Goal: Task Accomplishment & Management: Manage account settings

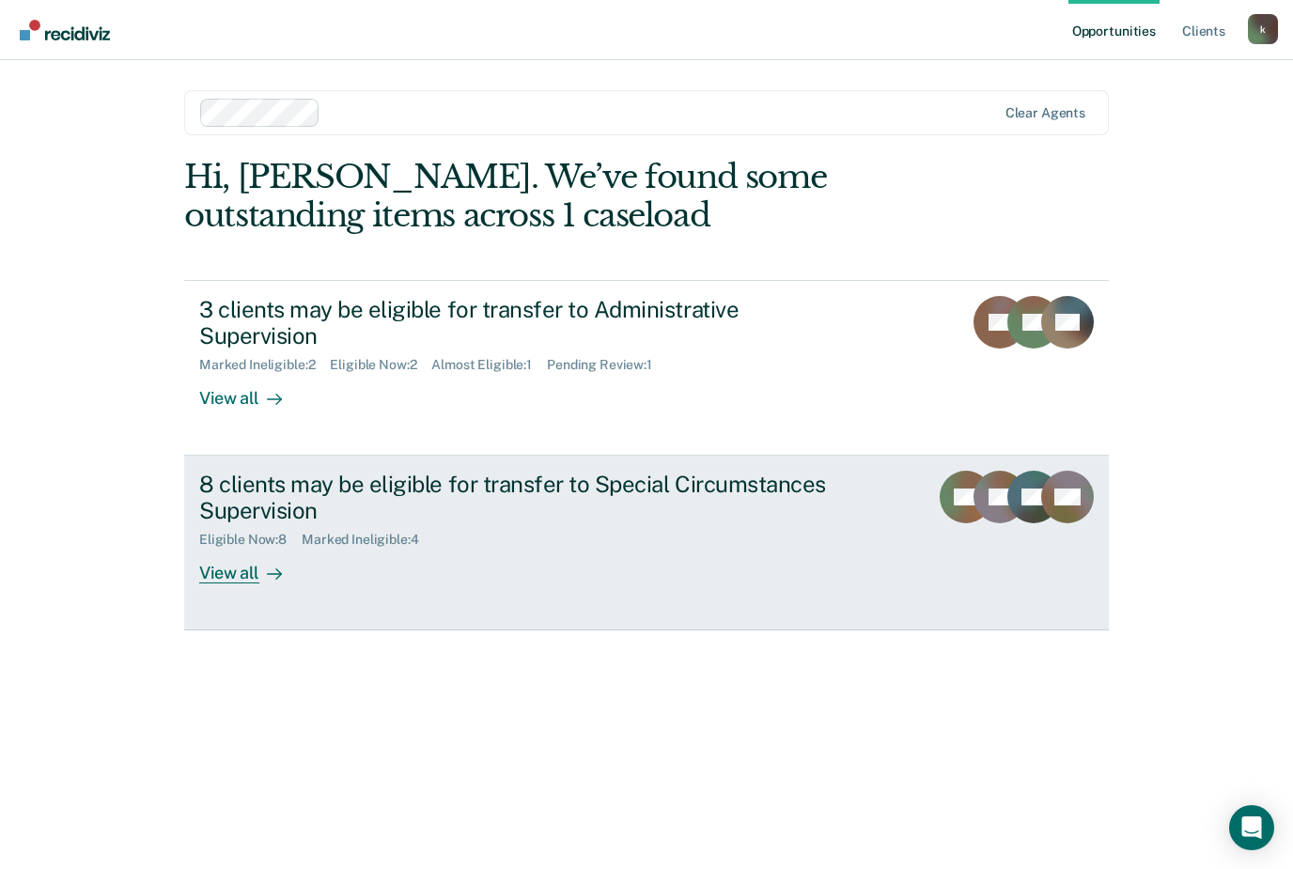
click at [233, 569] on div "View all" at bounding box center [251, 566] width 105 height 37
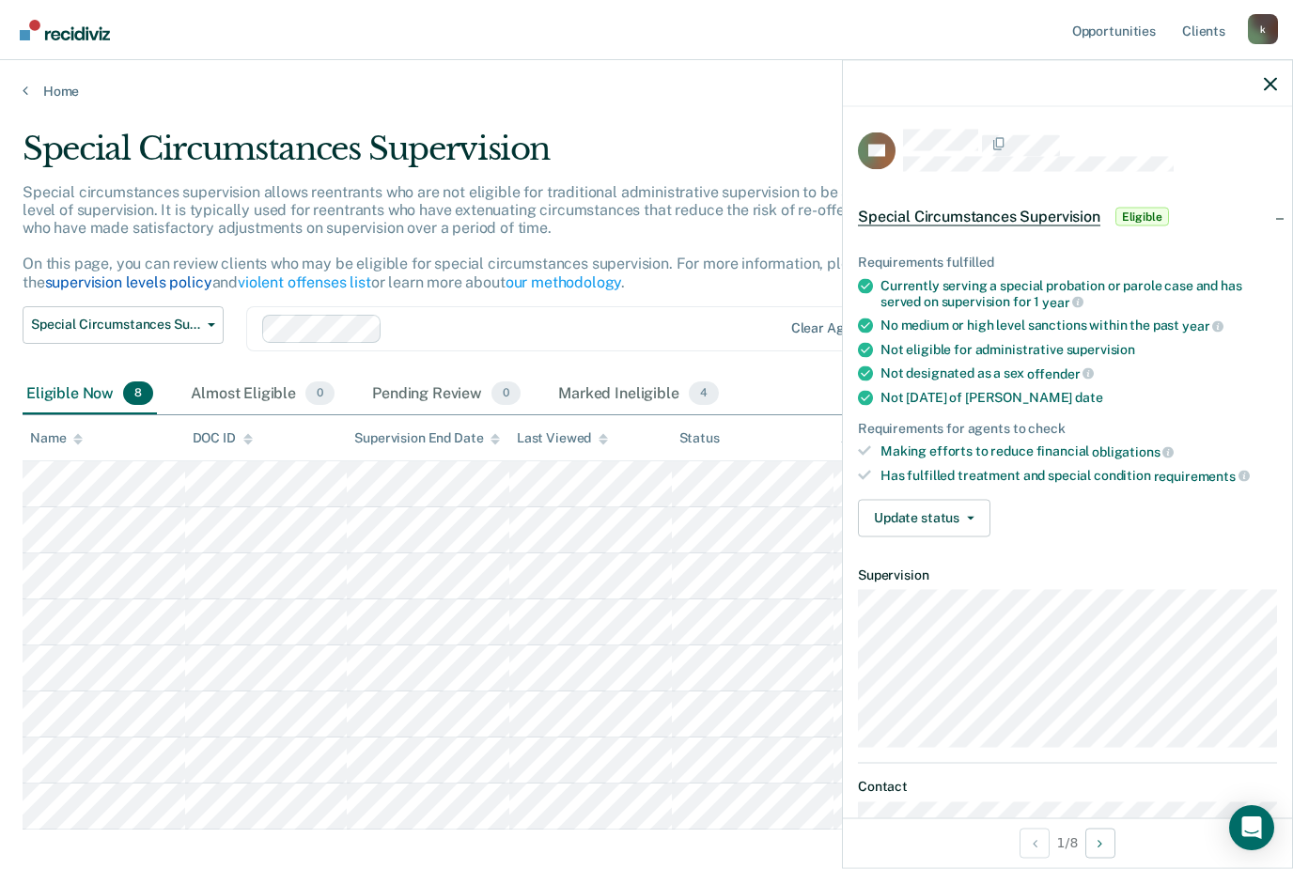
click at [58, 279] on link "supervision levels policy" at bounding box center [128, 282] width 167 height 18
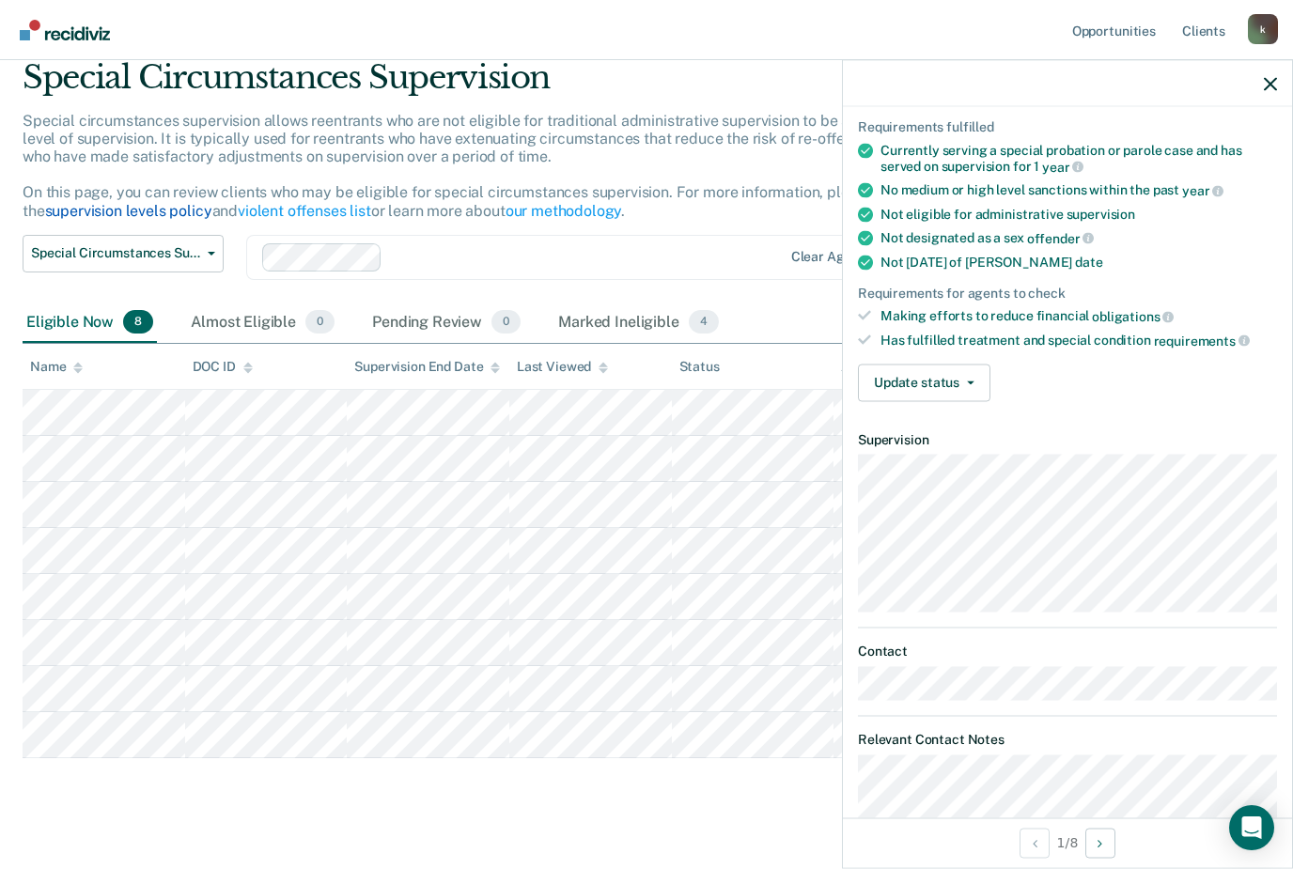
scroll to position [70, 0]
click at [961, 368] on button "Update status" at bounding box center [924, 383] width 132 height 38
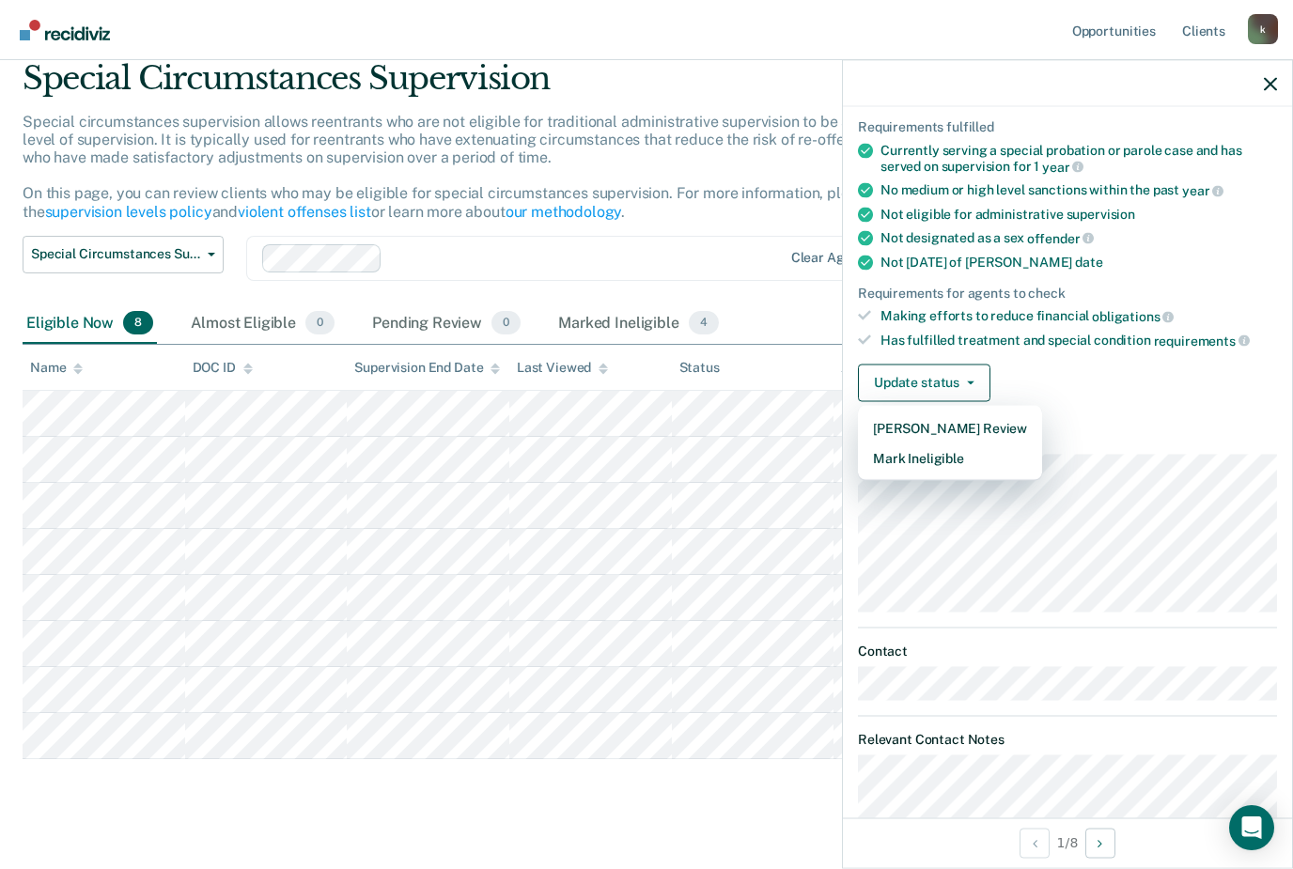
click at [1145, 433] on dt "Supervision" at bounding box center [1067, 439] width 419 height 16
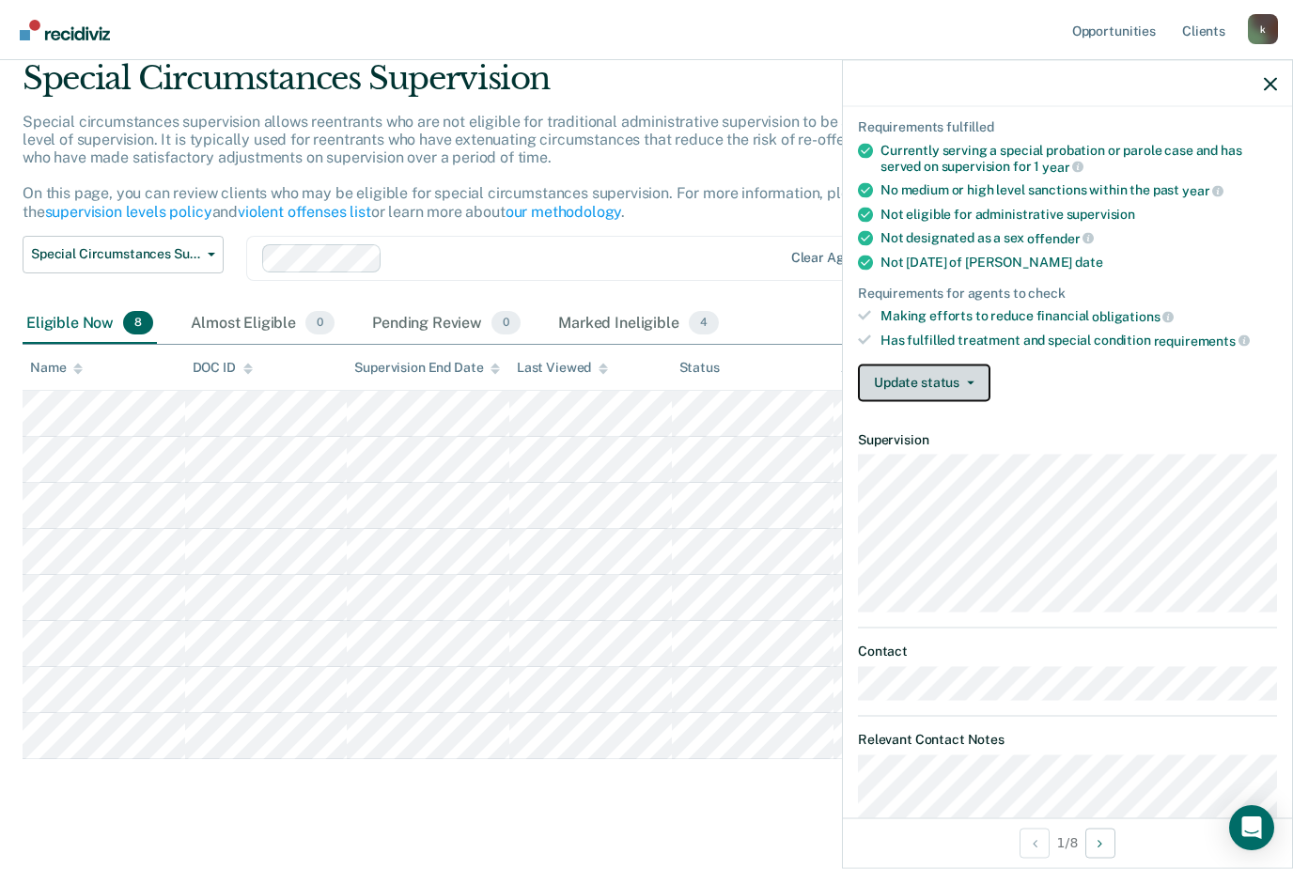
click at [979, 378] on button "Update status" at bounding box center [924, 383] width 132 height 38
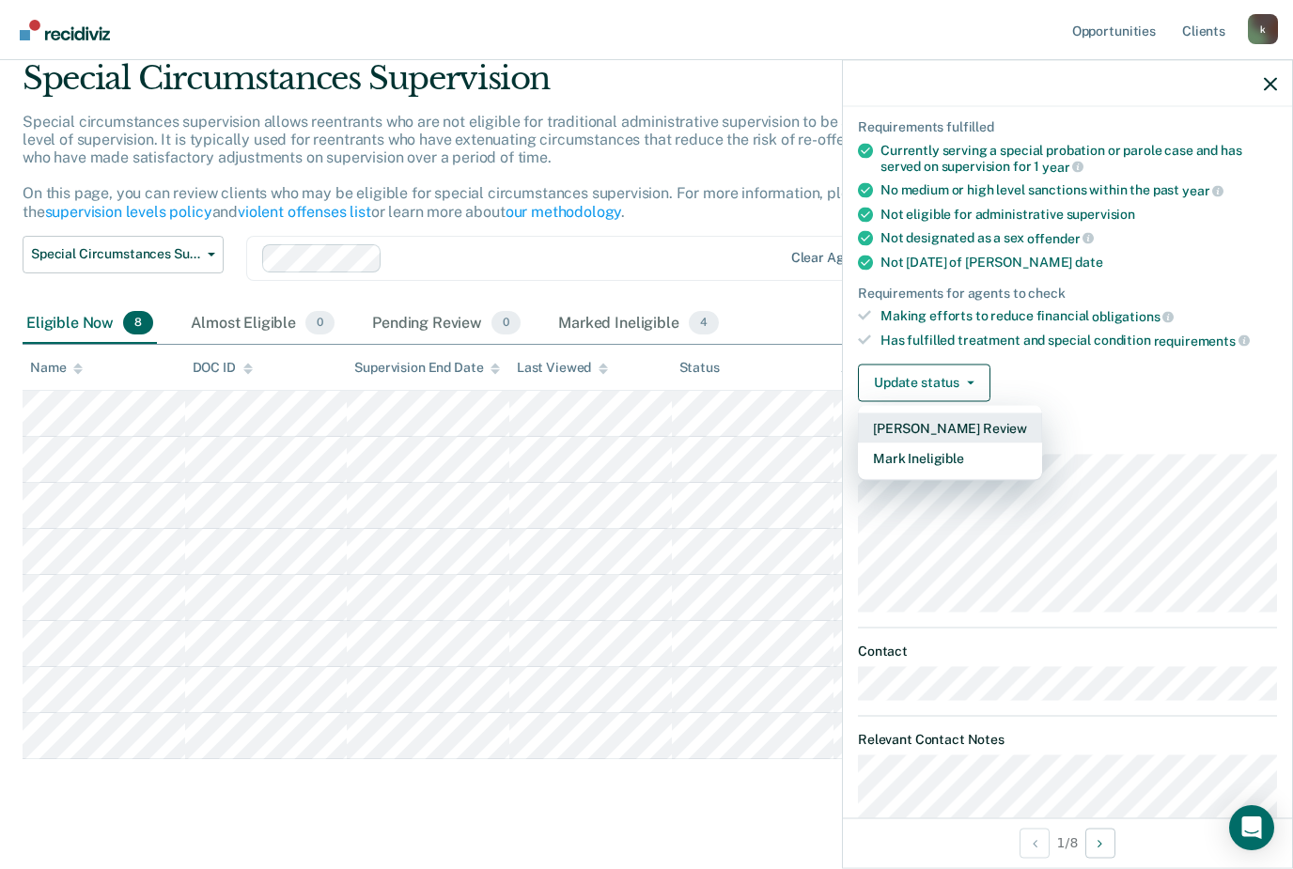
click at [972, 424] on button "[PERSON_NAME] Review" at bounding box center [950, 427] width 184 height 30
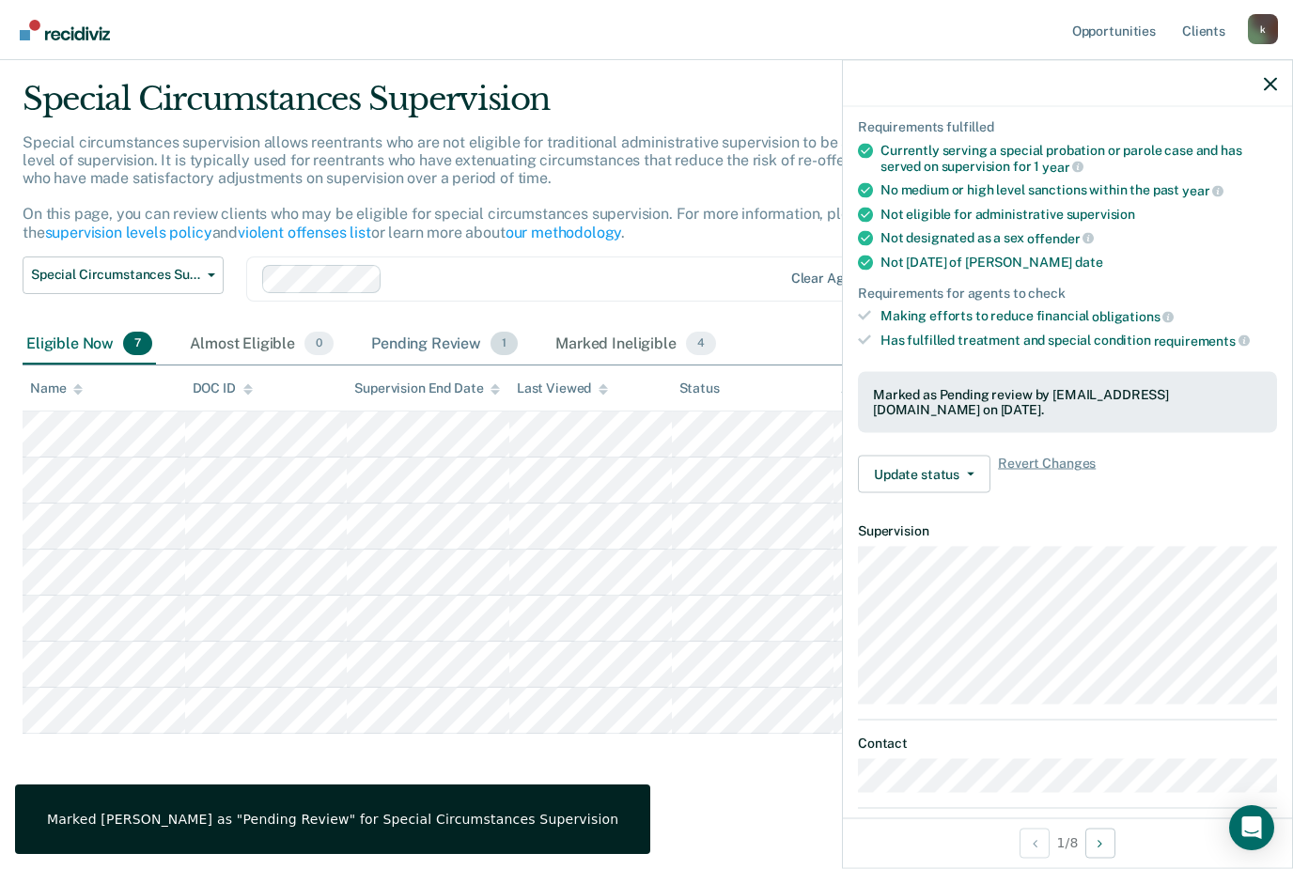
click at [397, 334] on div "Pending Review 1" at bounding box center [444, 344] width 154 height 41
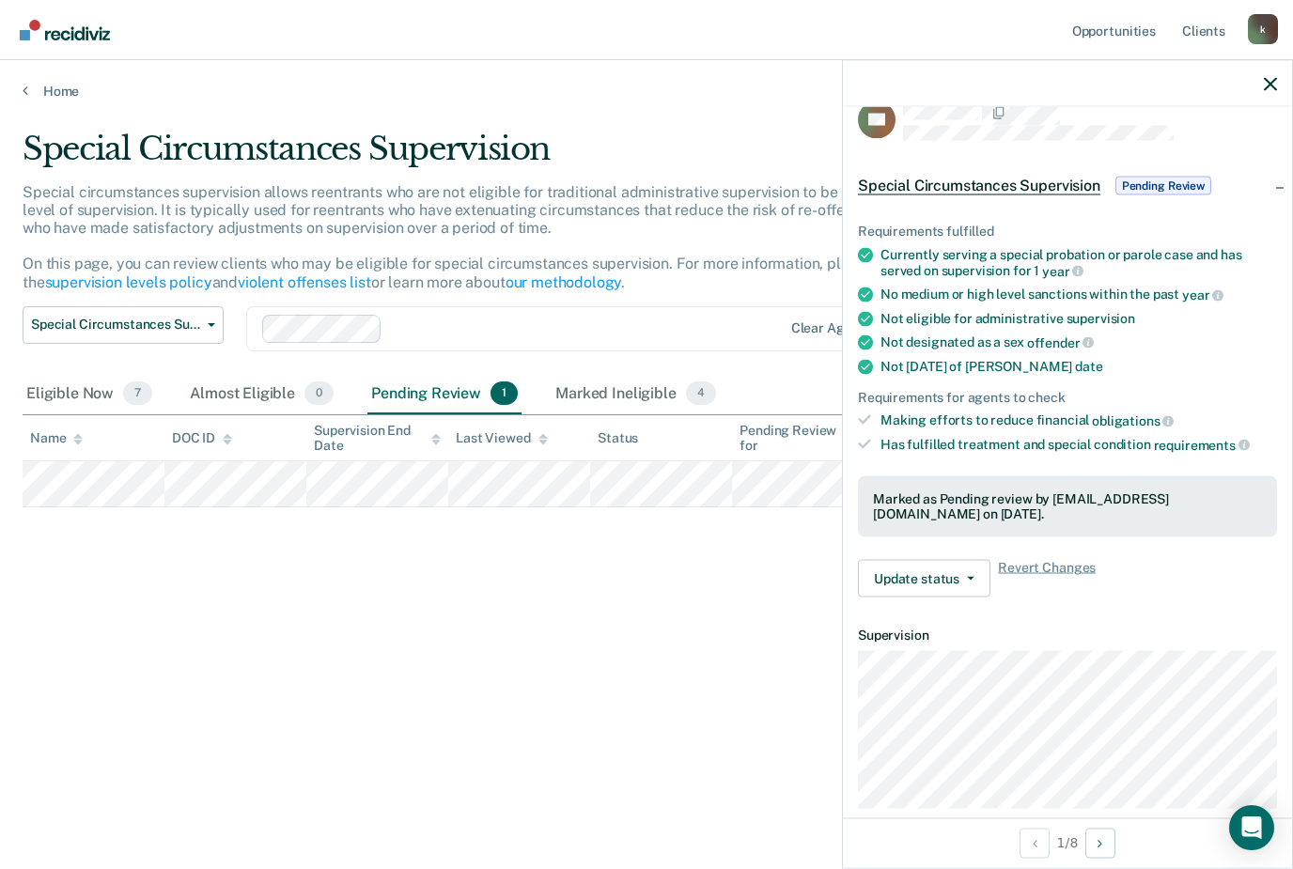
scroll to position [37, 0]
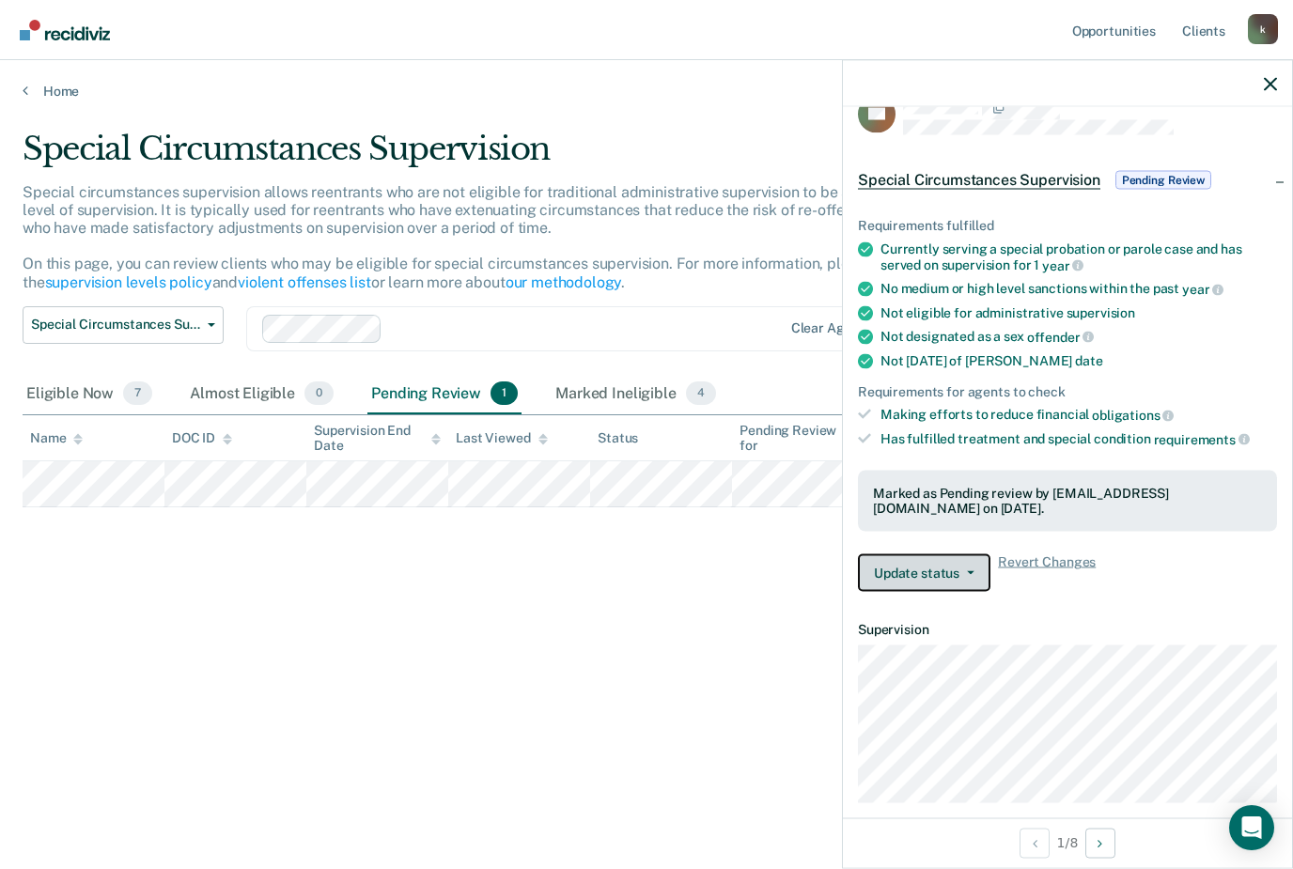
click at [944, 564] on button "Update status" at bounding box center [924, 573] width 132 height 38
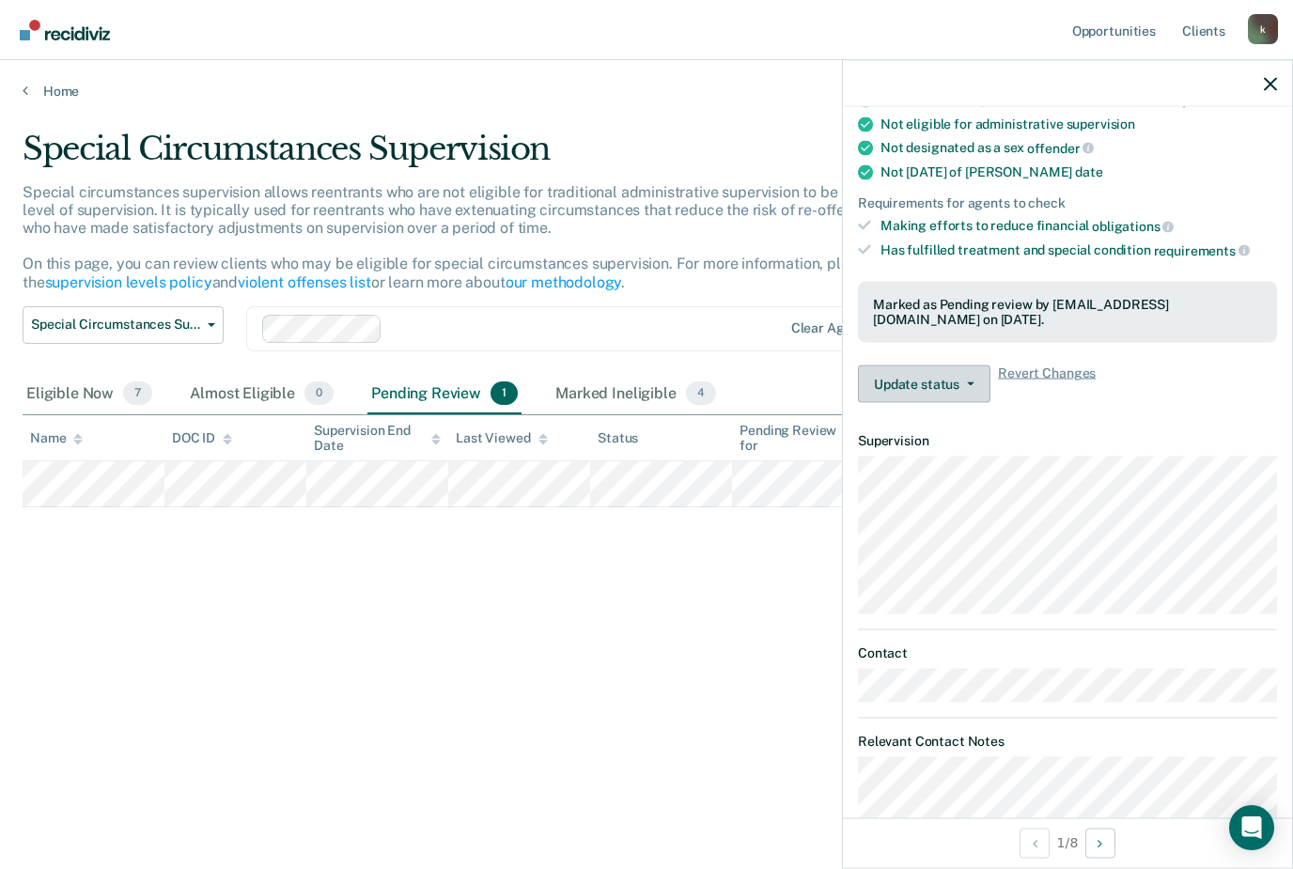
scroll to position [209, 0]
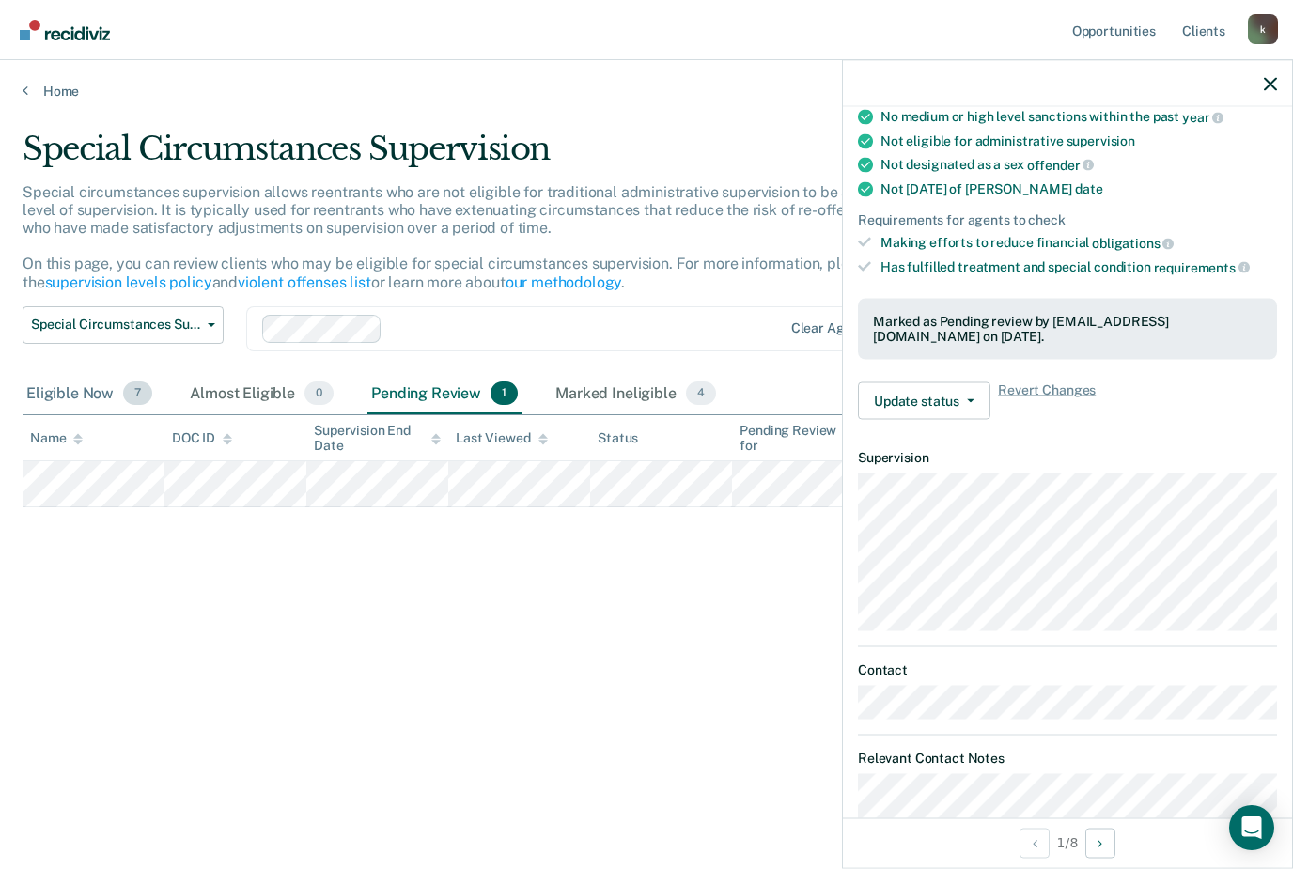
click at [55, 396] on div "Eligible Now 7" at bounding box center [89, 394] width 133 height 41
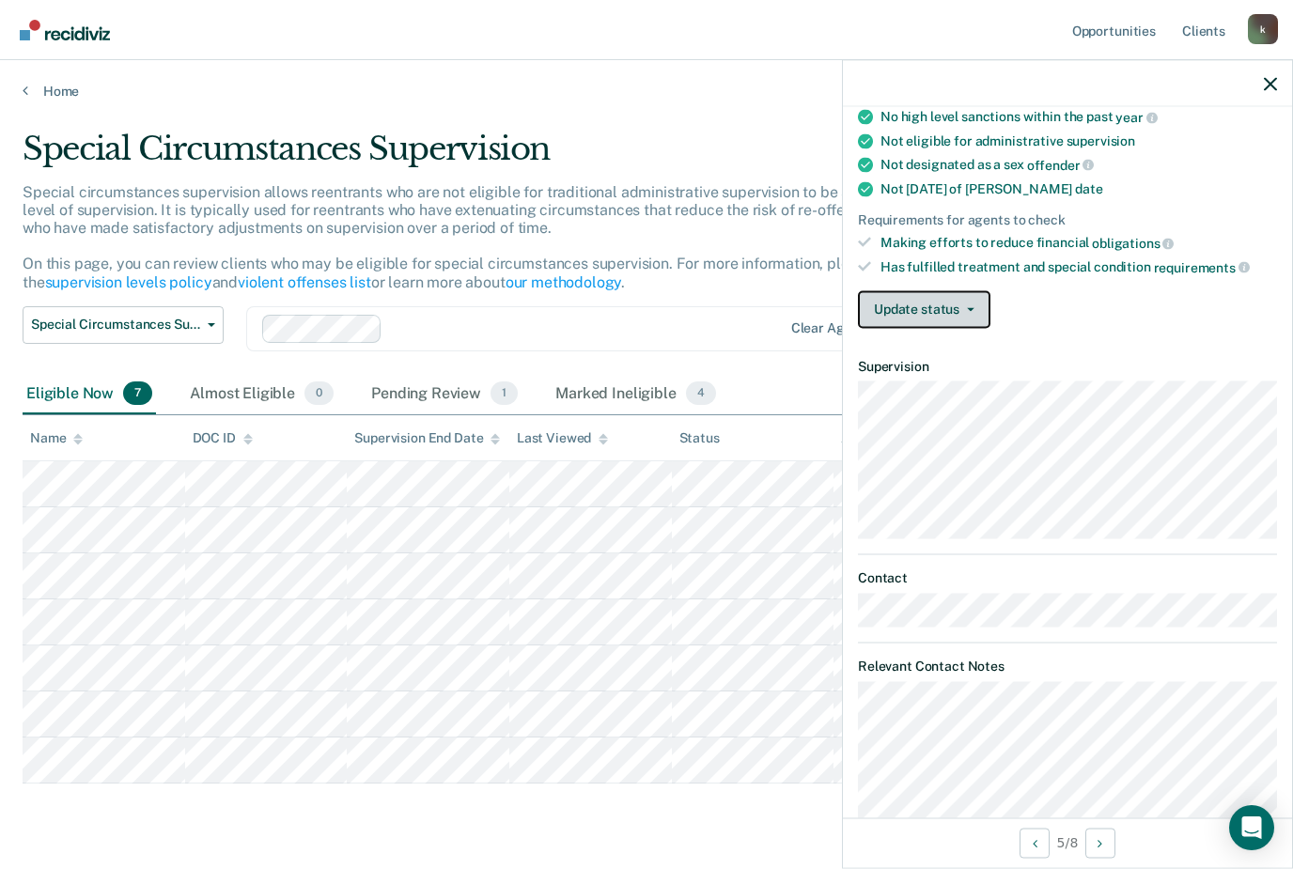
click at [958, 293] on button "Update status" at bounding box center [924, 309] width 132 height 38
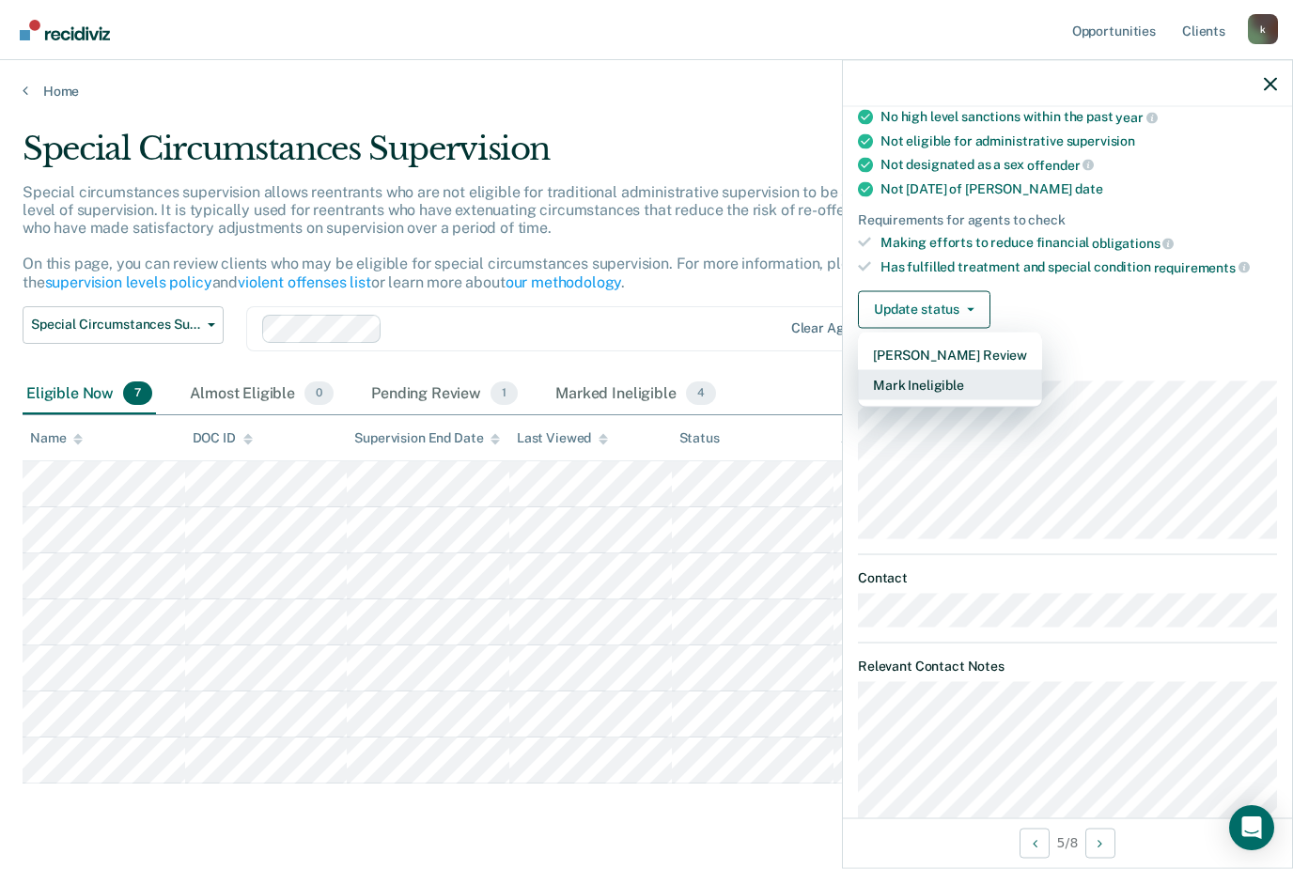
click at [993, 383] on button "Mark Ineligible" at bounding box center [950, 384] width 184 height 30
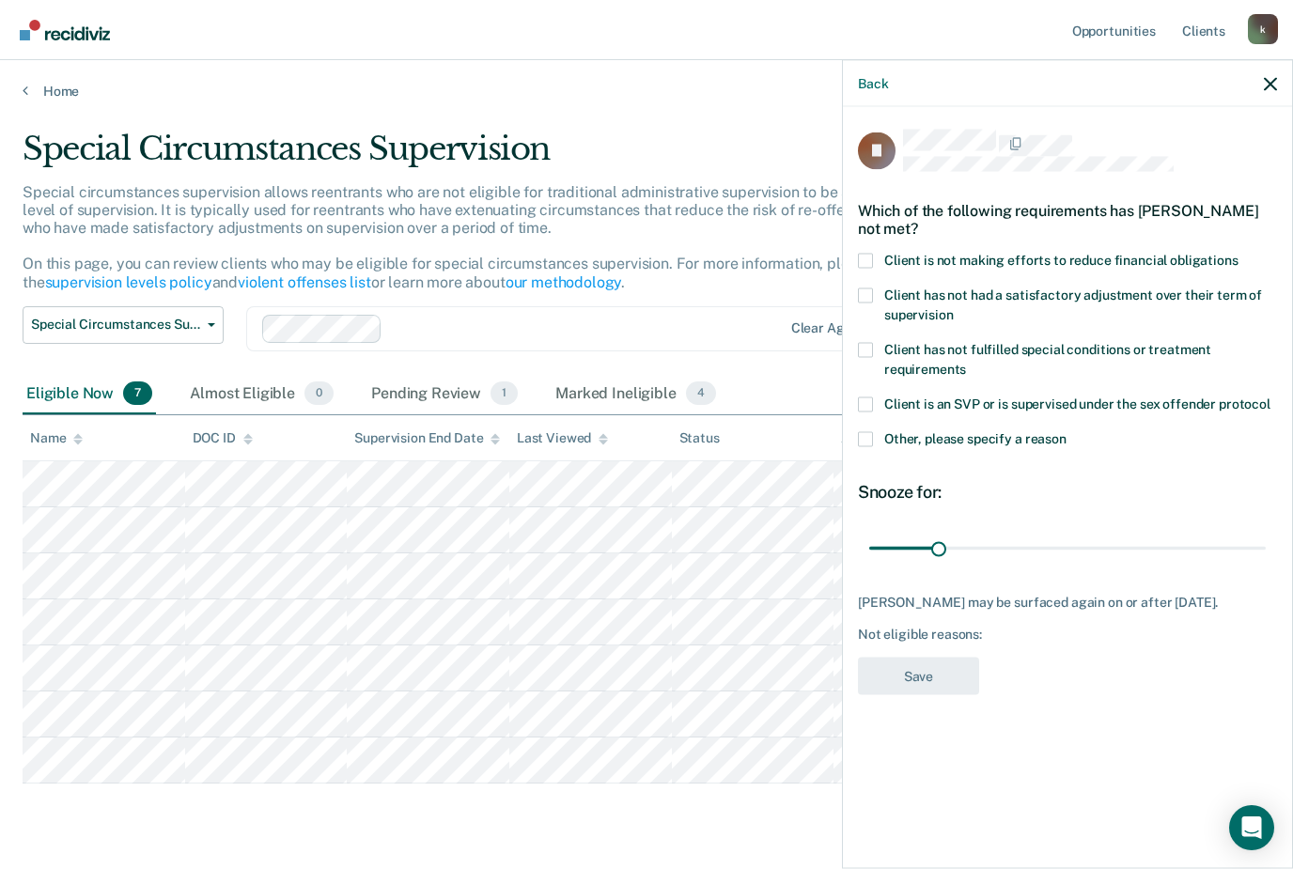
click at [852, 265] on div "JI Which of the following requirements has [PERSON_NAME] not met? Client is not…" at bounding box center [1067, 485] width 449 height 757
click at [869, 255] on span at bounding box center [865, 260] width 15 height 15
click at [1238, 253] on input "Client is not making efforts to reduce financial obligations" at bounding box center [1238, 253] width 0 height 0
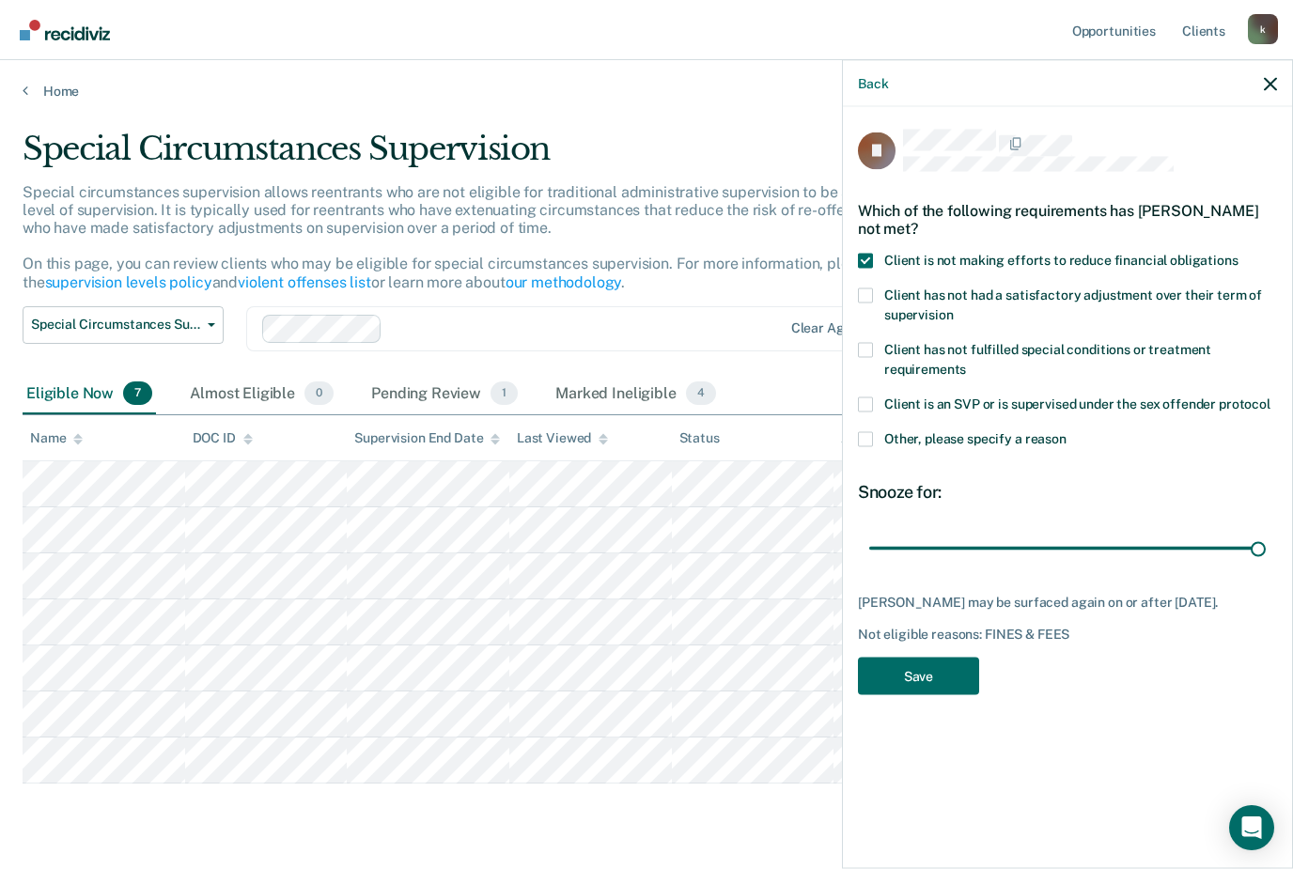
type input "180"
click at [958, 661] on button "Save" at bounding box center [918, 676] width 121 height 39
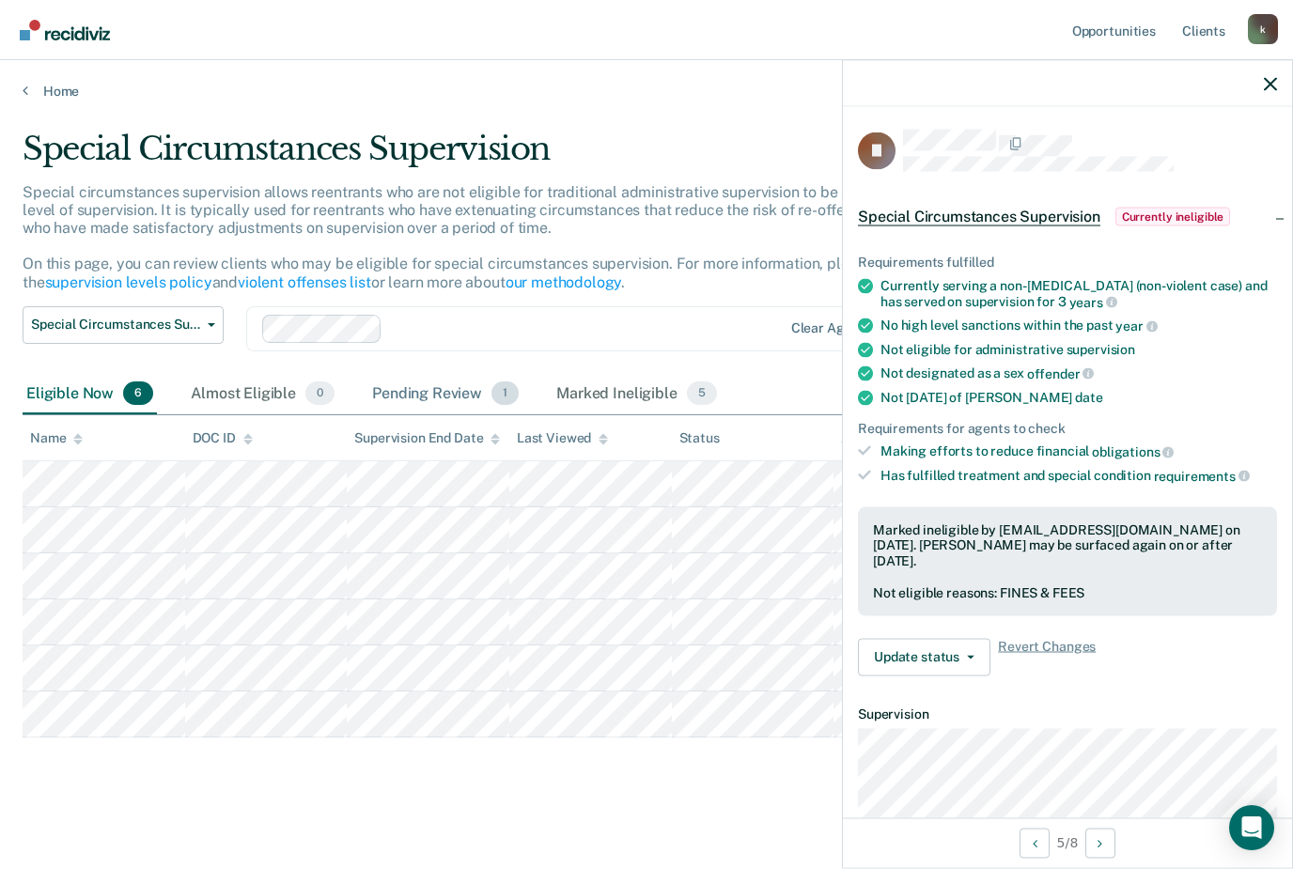
click at [433, 385] on div "Pending Review 1" at bounding box center [445, 394] width 154 height 41
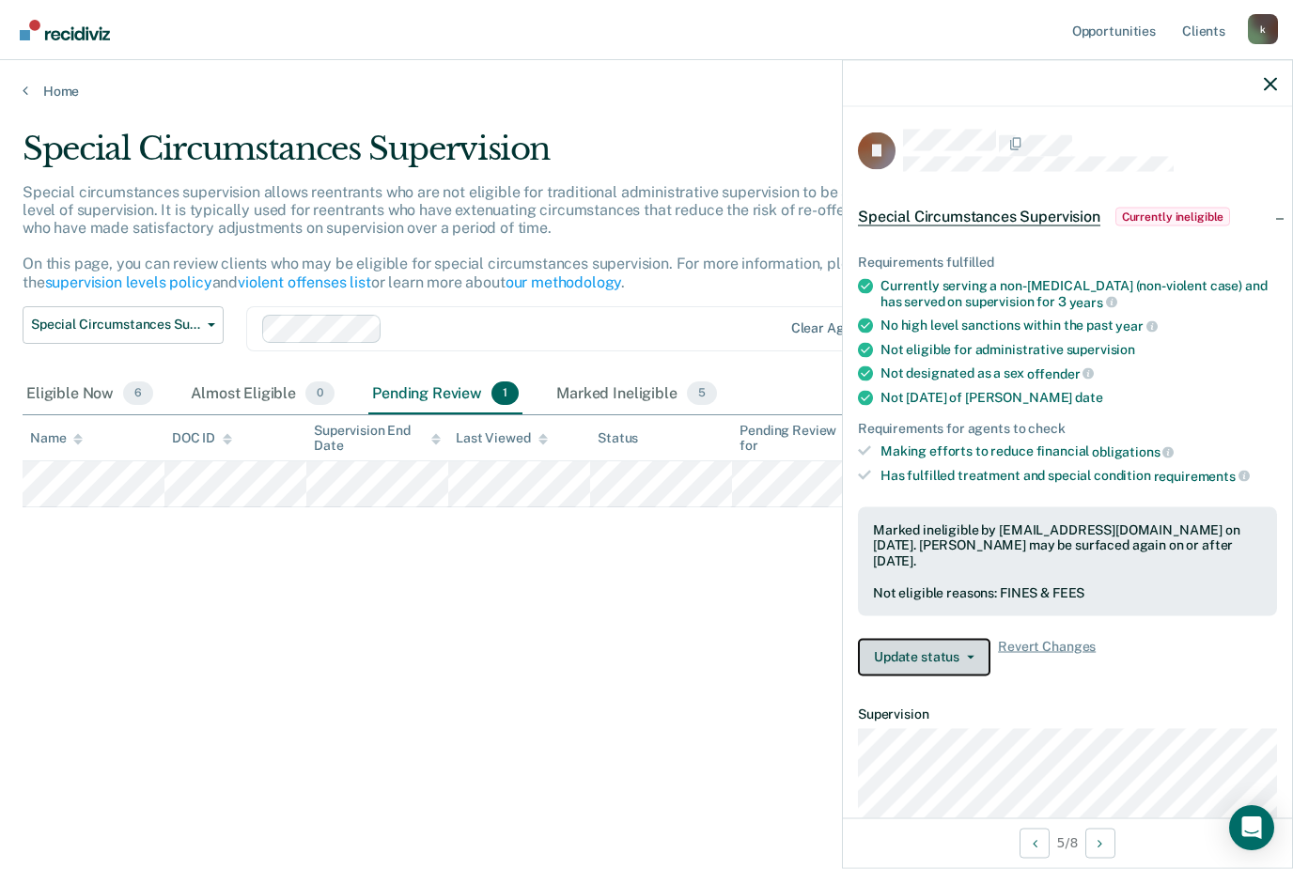
click at [938, 638] on button "Update status" at bounding box center [924, 657] width 132 height 38
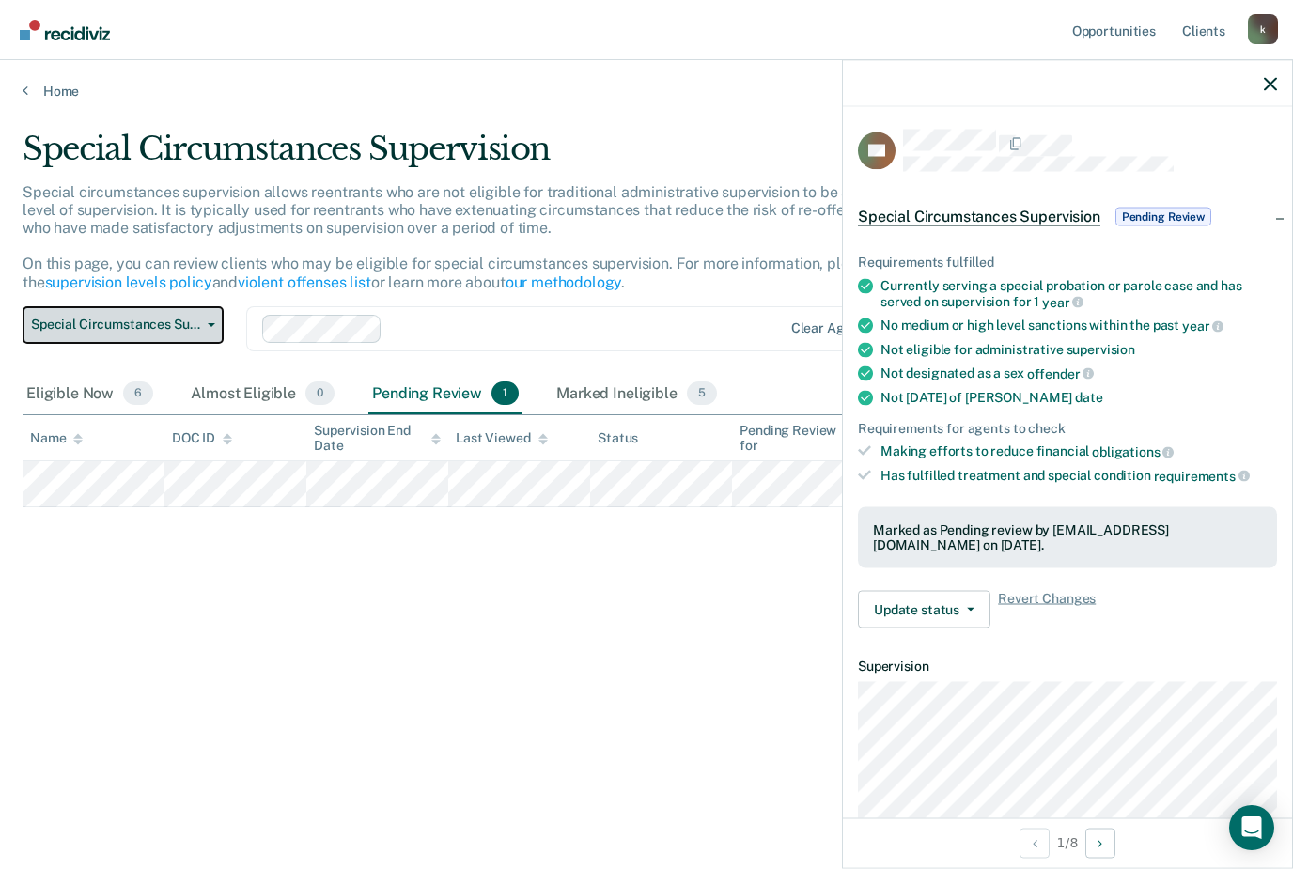
click at [151, 321] on span "Special Circumstances Supervision" at bounding box center [115, 325] width 169 height 16
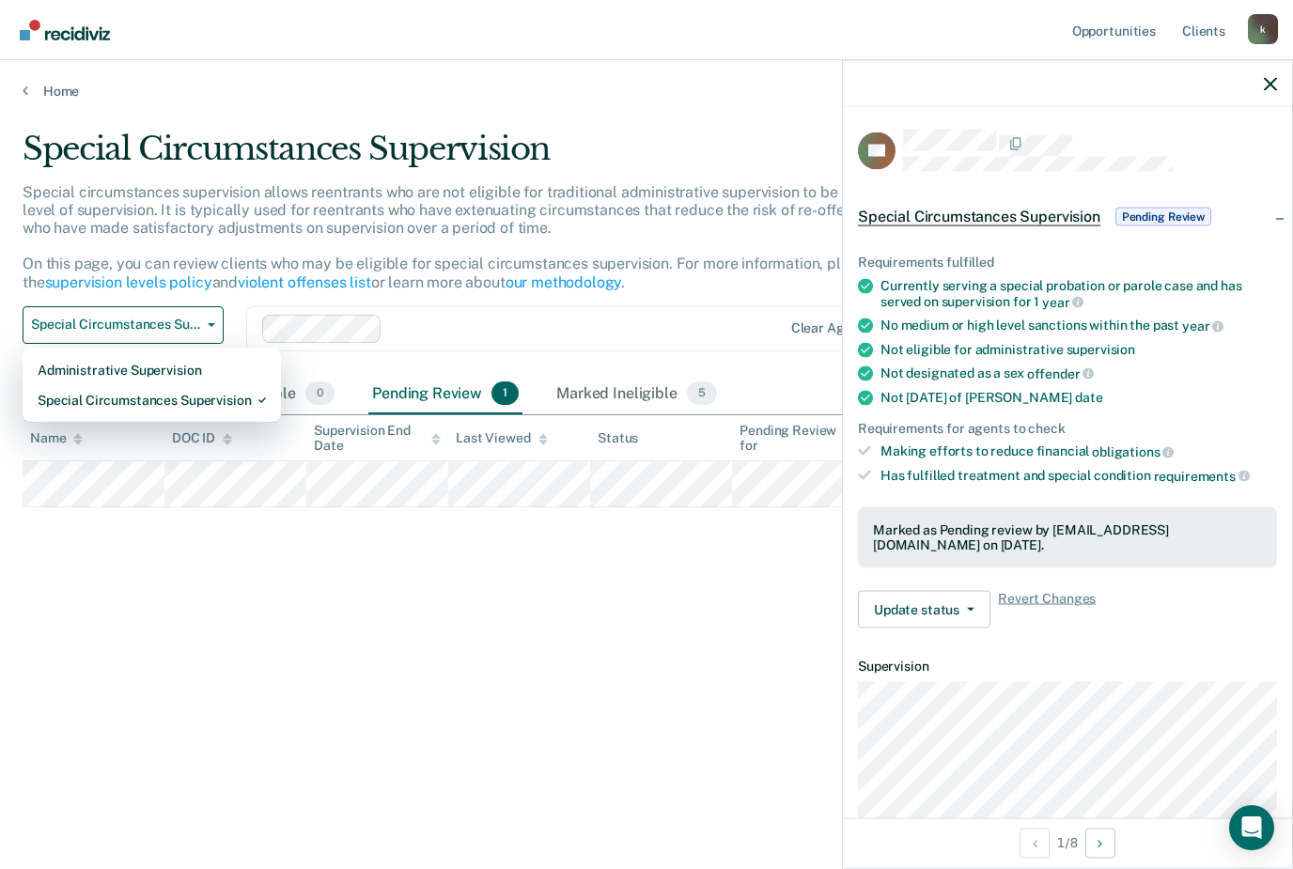
click at [148, 544] on div "Special Circumstances Supervision Special circumstances supervision allows reen…" at bounding box center [647, 429] width 1248 height 599
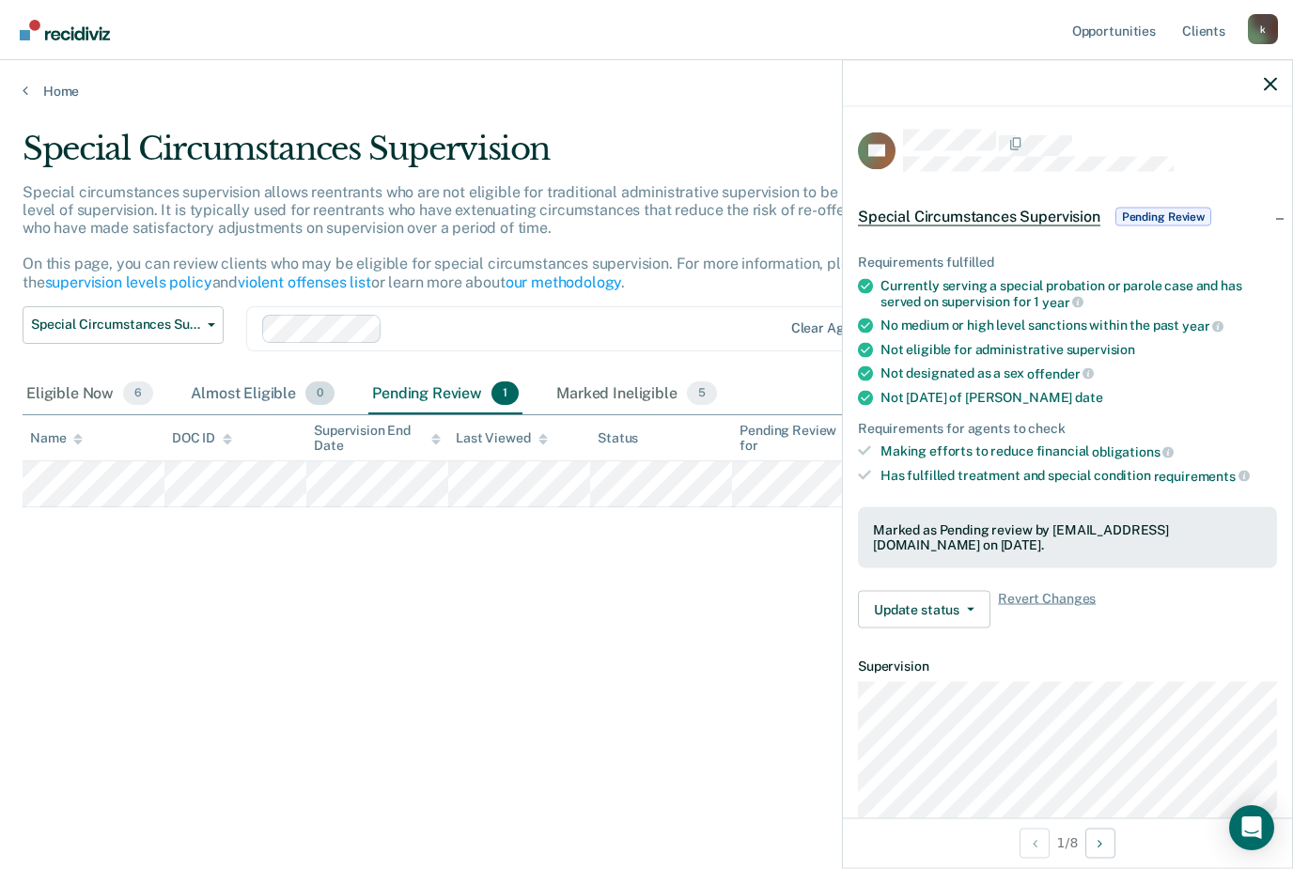
click at [227, 385] on div "Almost Eligible 0" at bounding box center [262, 394] width 151 height 41
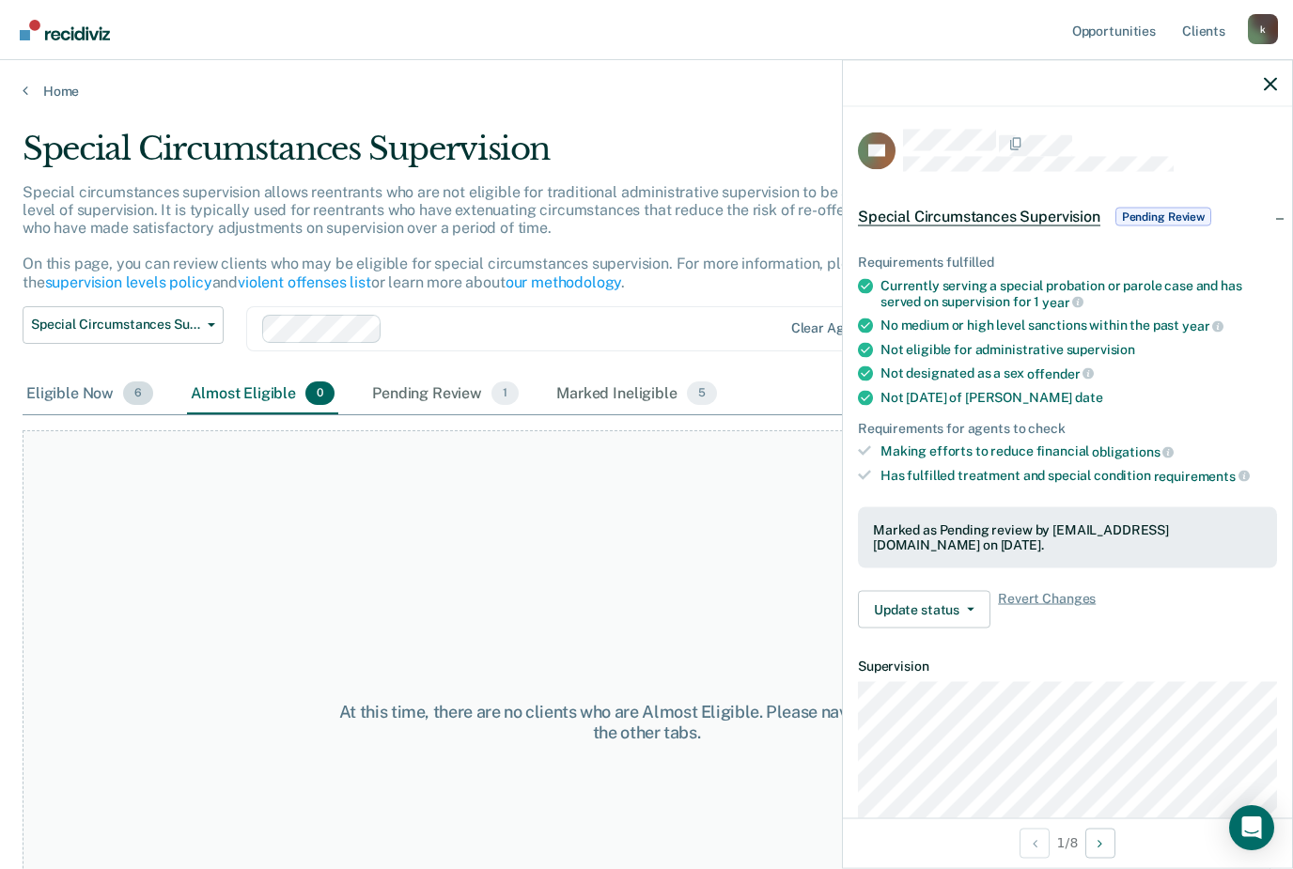
click at [61, 395] on div "Eligible Now 6" at bounding box center [90, 394] width 134 height 41
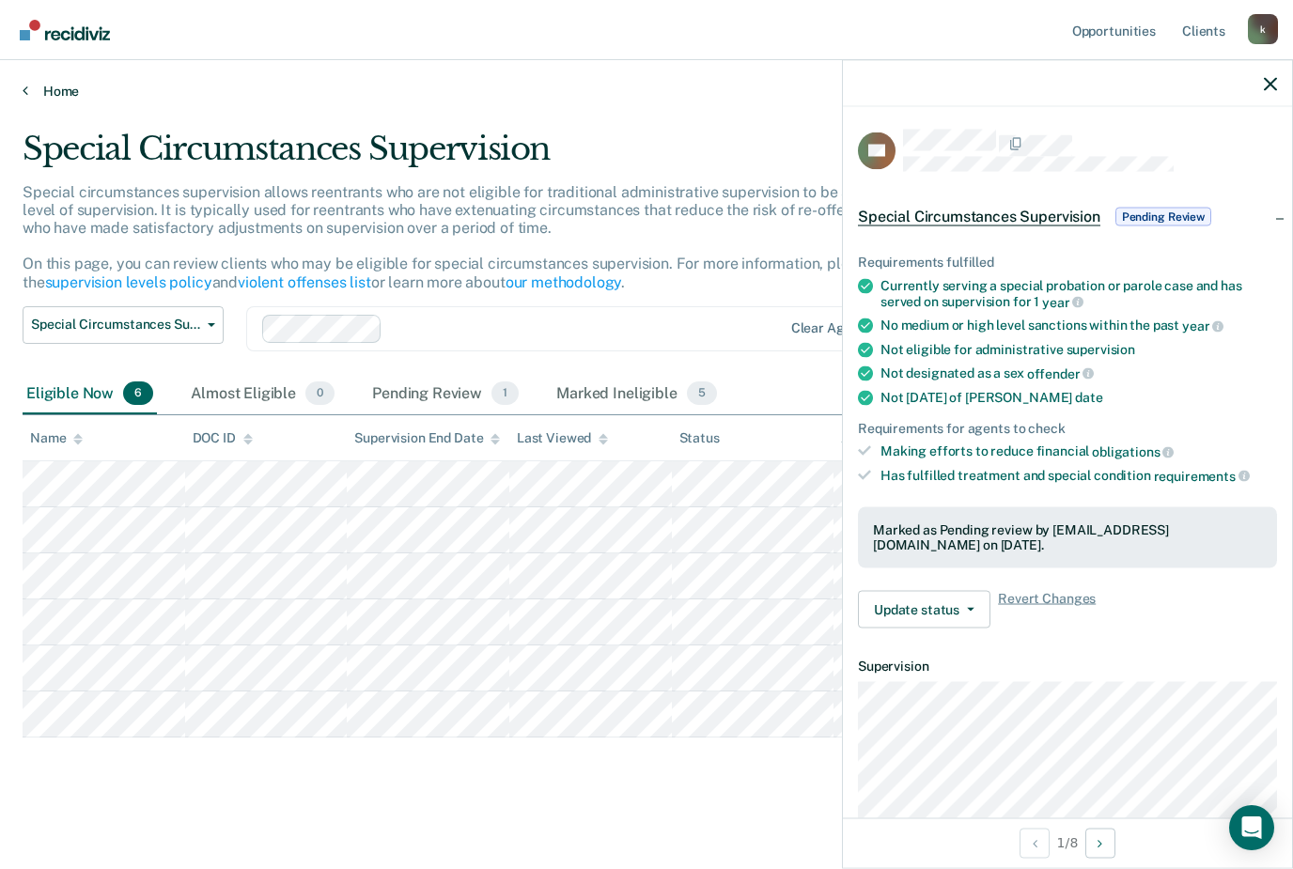
click at [56, 89] on link "Home" at bounding box center [647, 91] width 1248 height 17
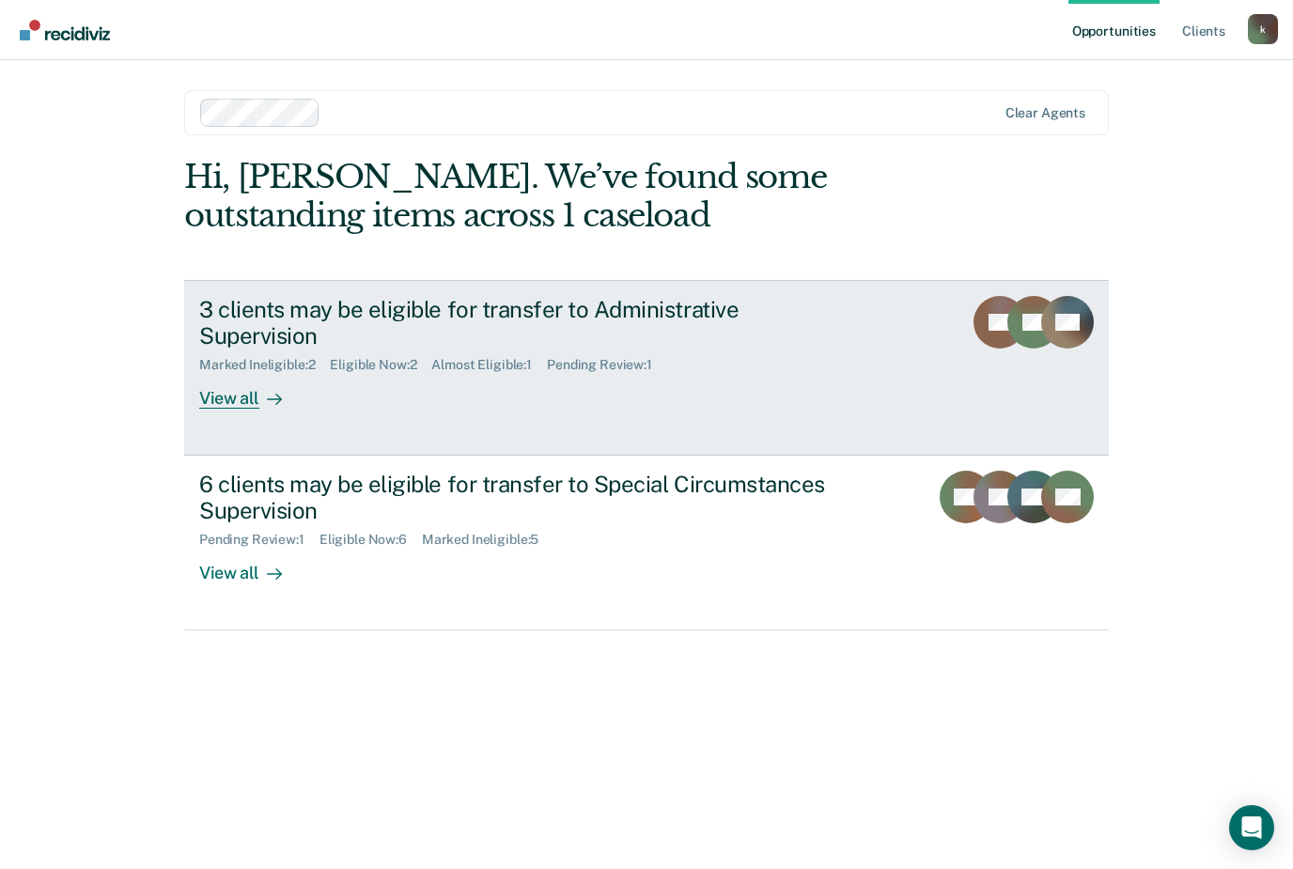
click at [237, 399] on div "View all" at bounding box center [251, 391] width 105 height 37
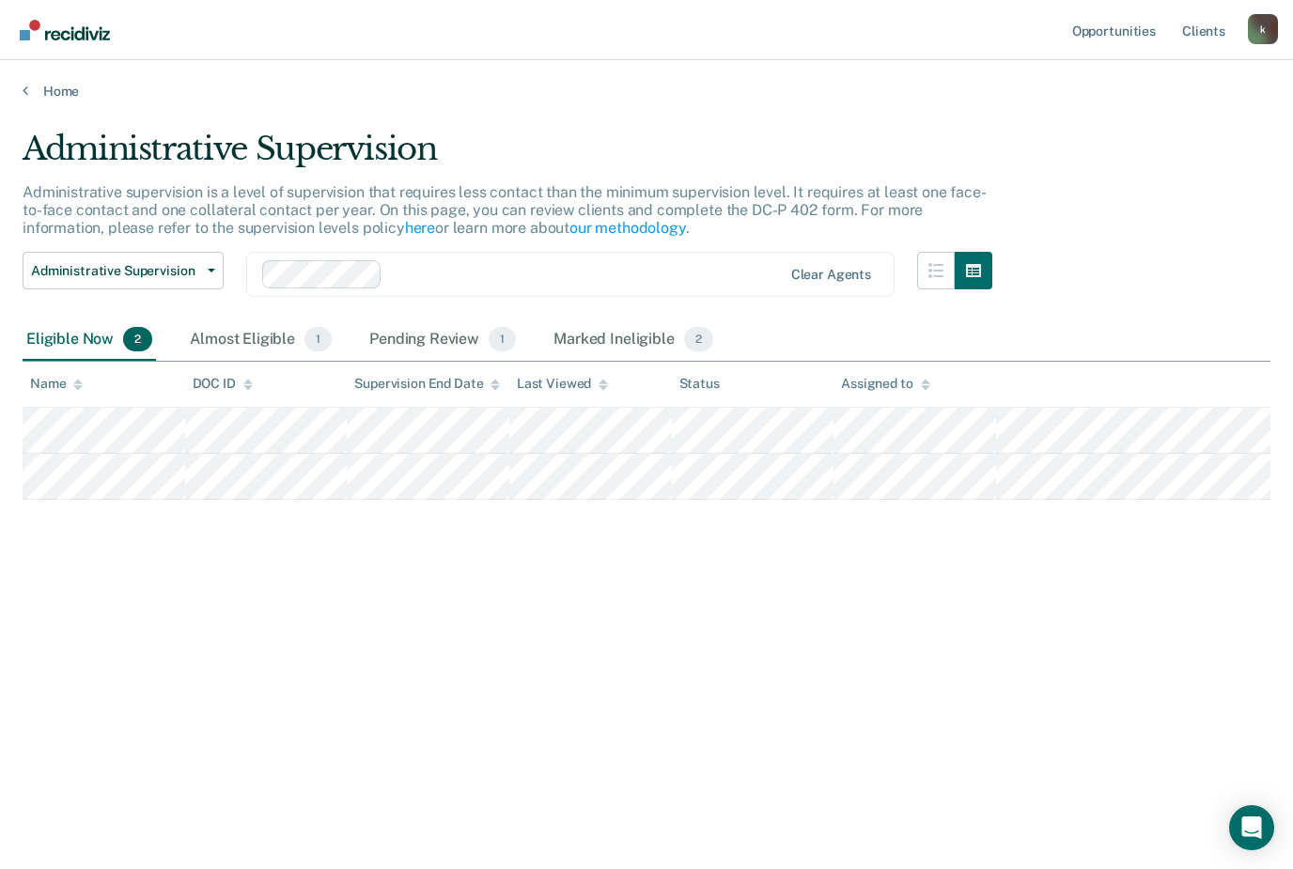
click at [107, 145] on div "Administrative Supervision" at bounding box center [508, 157] width 970 height 54
click at [35, 91] on link "Home" at bounding box center [647, 91] width 1248 height 17
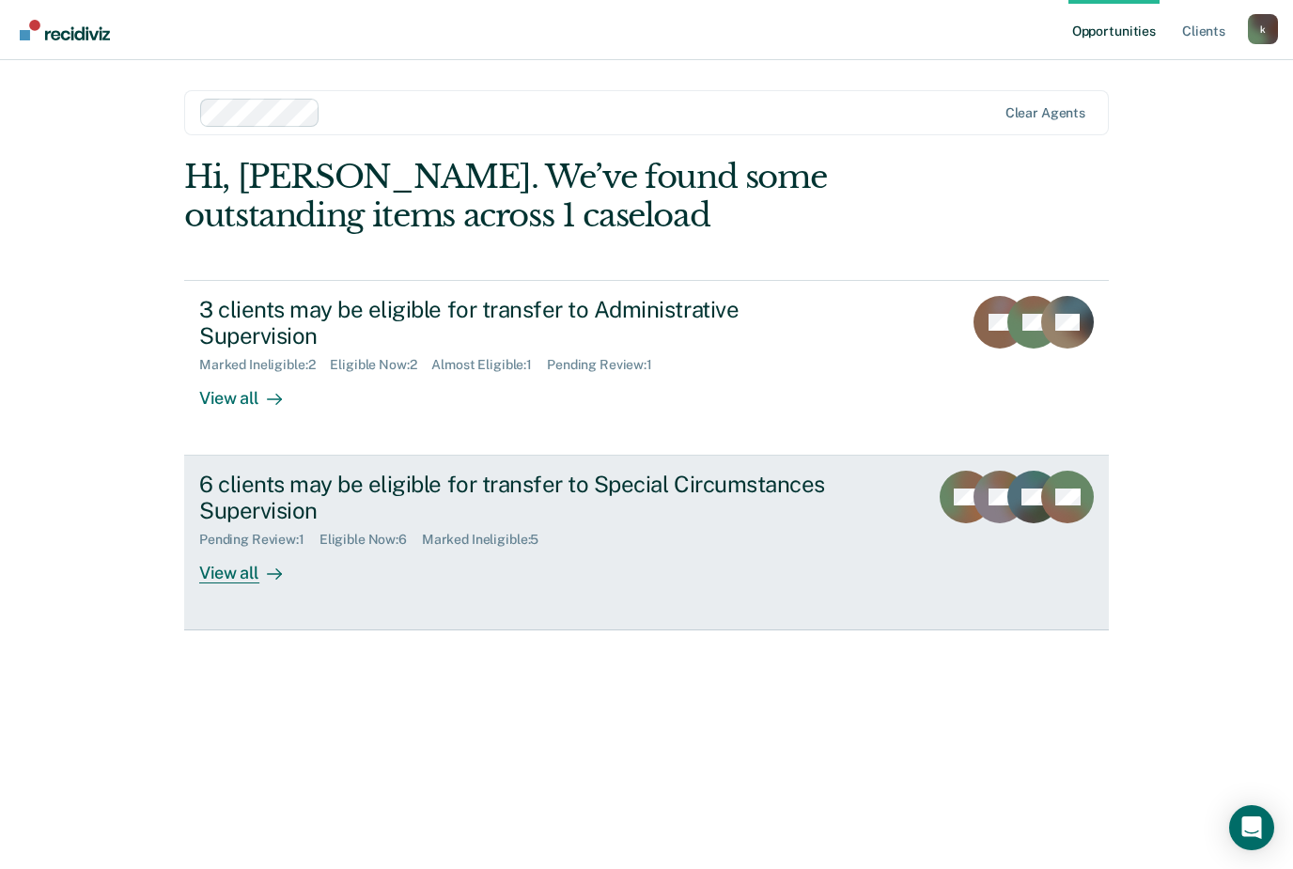
click at [663, 540] on div "Pending Review : 1 Eligible Now : 6 Marked Ineligible : 5" at bounding box center [529, 535] width 660 height 23
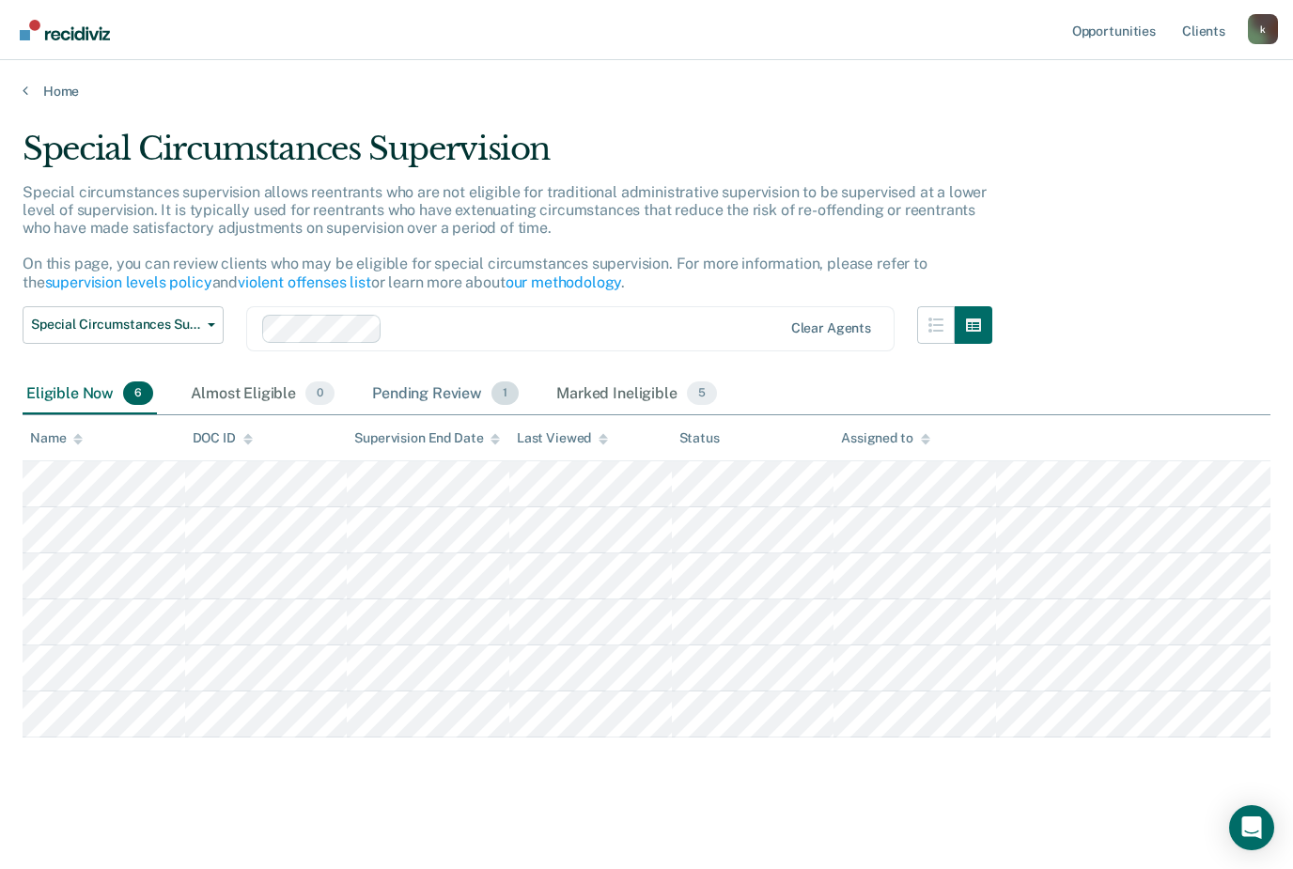
click at [414, 382] on div "Pending Review 1" at bounding box center [445, 394] width 154 height 41
